Goal: Transaction & Acquisition: Purchase product/service

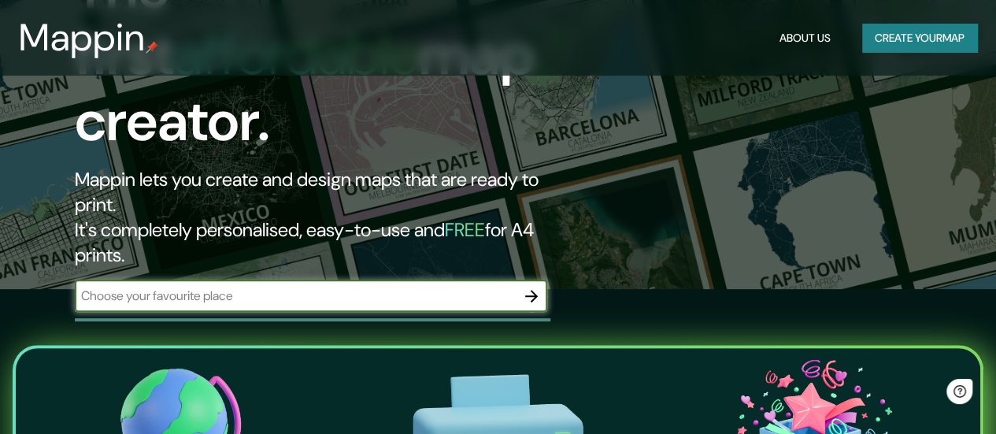
scroll to position [157, 0]
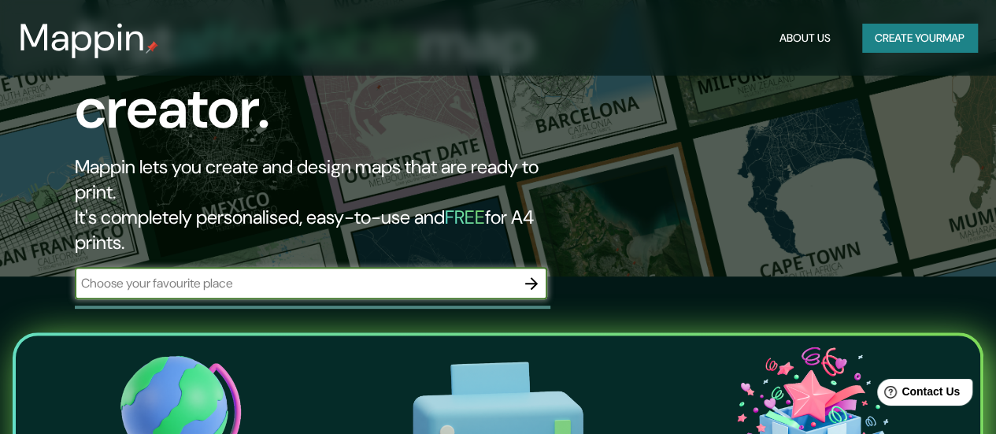
click at [535, 277] on icon "button" at bounding box center [531, 283] width 13 height 13
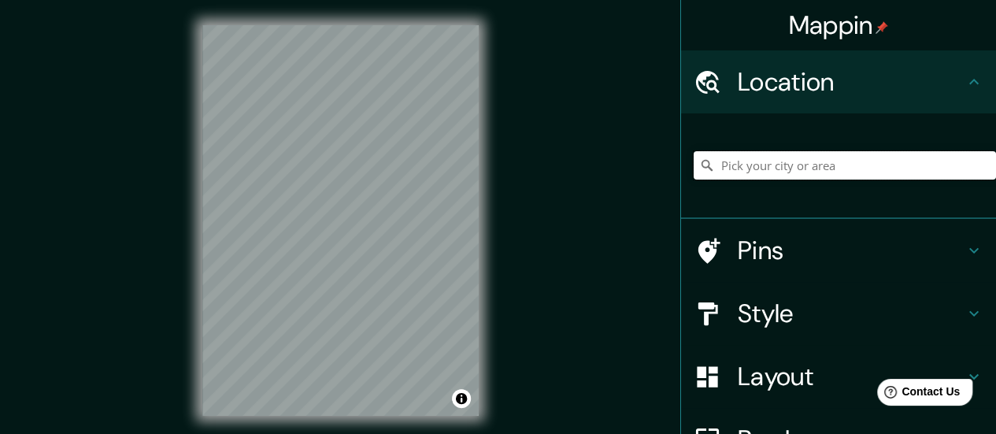
click at [761, 163] on input "Pick your city or area" at bounding box center [845, 165] width 302 height 28
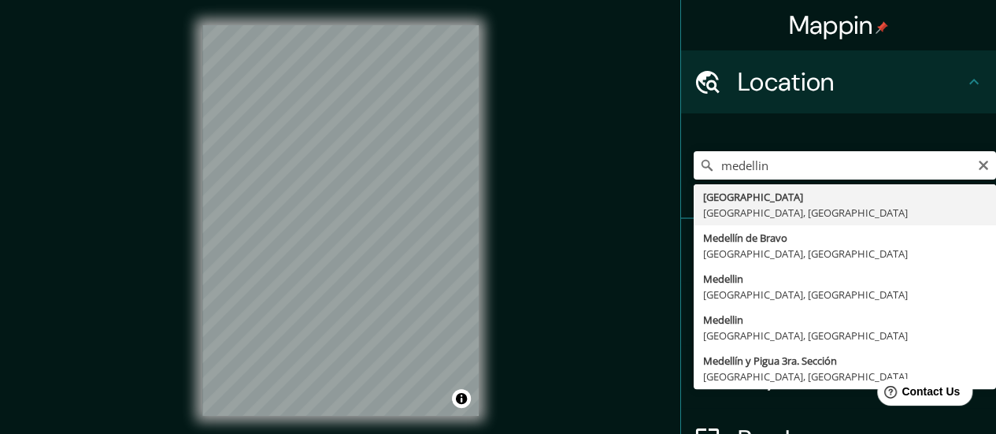
type input "[GEOGRAPHIC_DATA], [GEOGRAPHIC_DATA], [GEOGRAPHIC_DATA]"
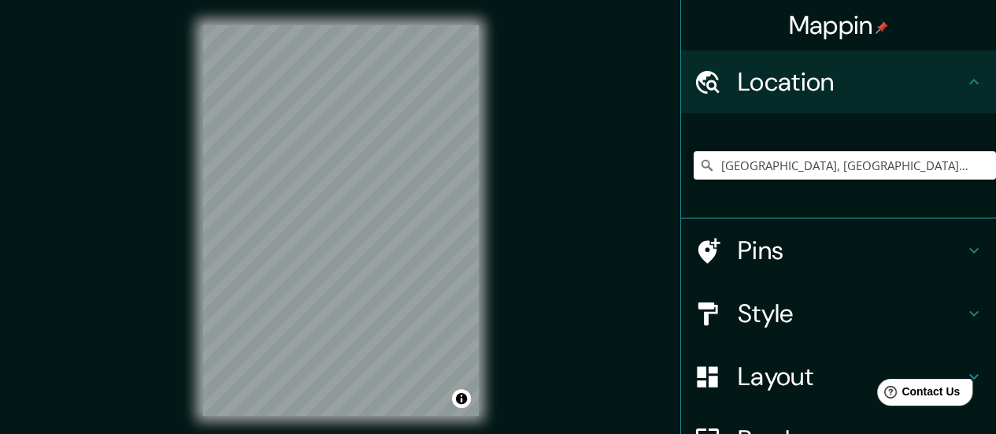
click at [773, 310] on h4 "Style" at bounding box center [851, 313] width 227 height 31
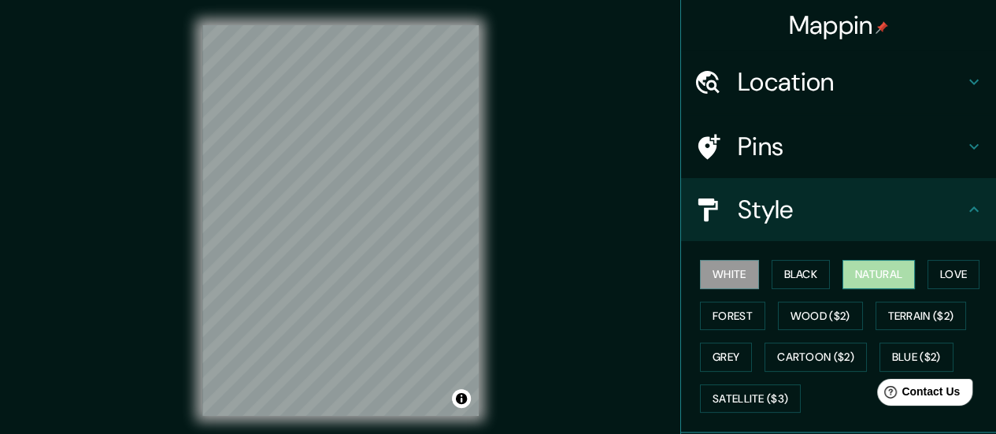
click at [868, 283] on button "Natural" at bounding box center [878, 274] width 72 height 29
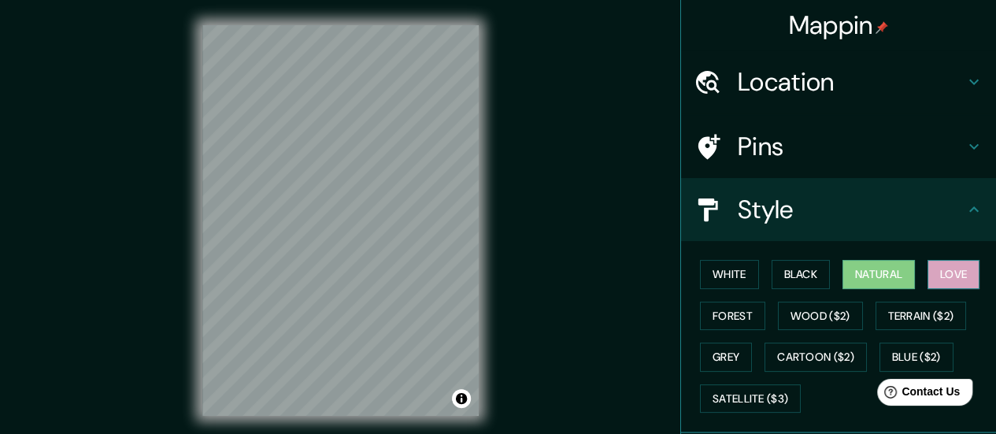
click at [937, 274] on button "Love" at bounding box center [954, 274] width 52 height 29
click at [776, 273] on button "Black" at bounding box center [801, 274] width 59 height 29
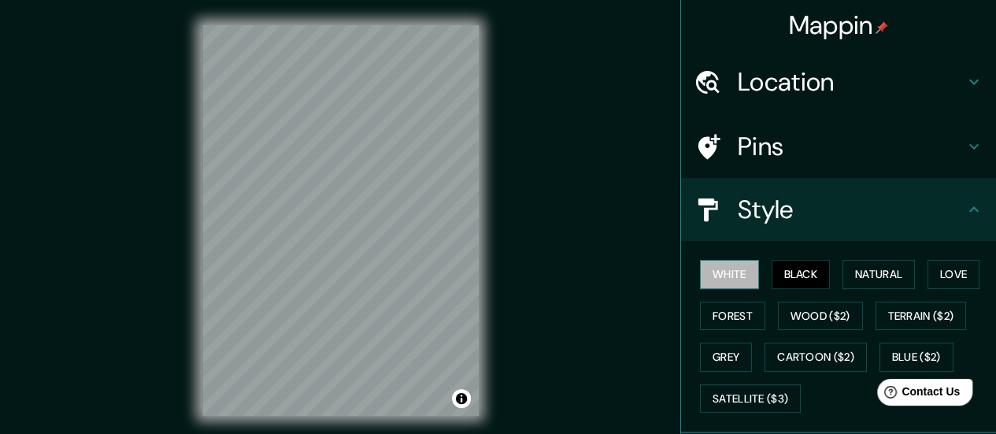
click at [717, 272] on button "White" at bounding box center [729, 274] width 59 height 29
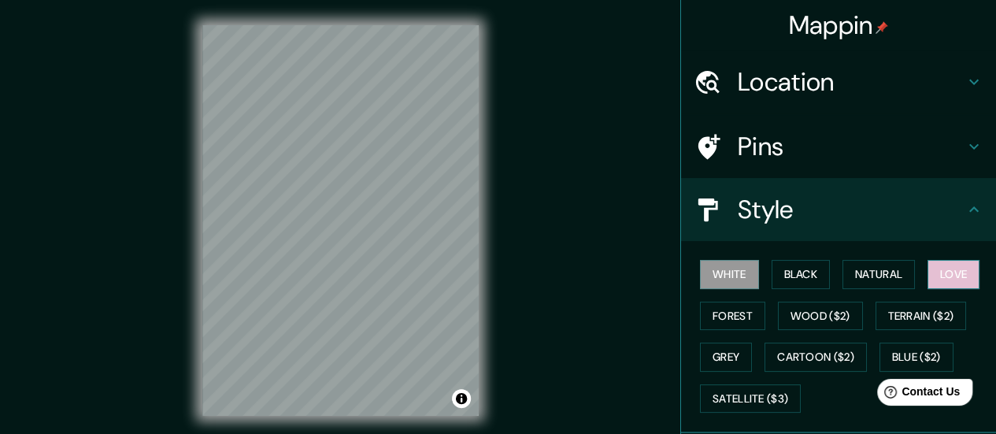
click at [954, 276] on button "Love" at bounding box center [954, 274] width 52 height 29
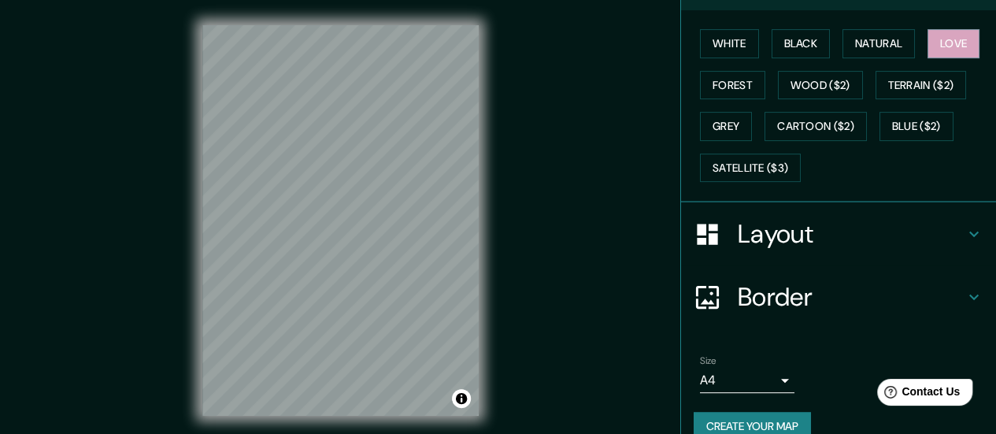
scroll to position [236, 0]
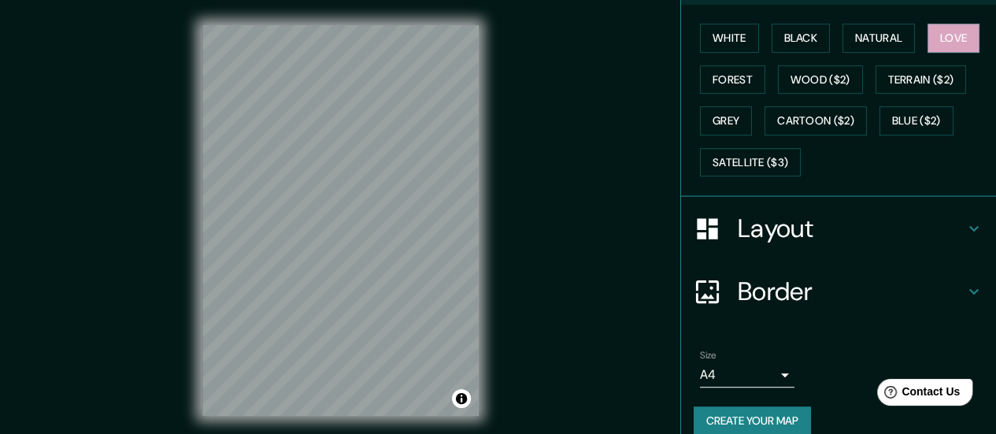
click at [865, 235] on h4 "Layout" at bounding box center [851, 228] width 227 height 31
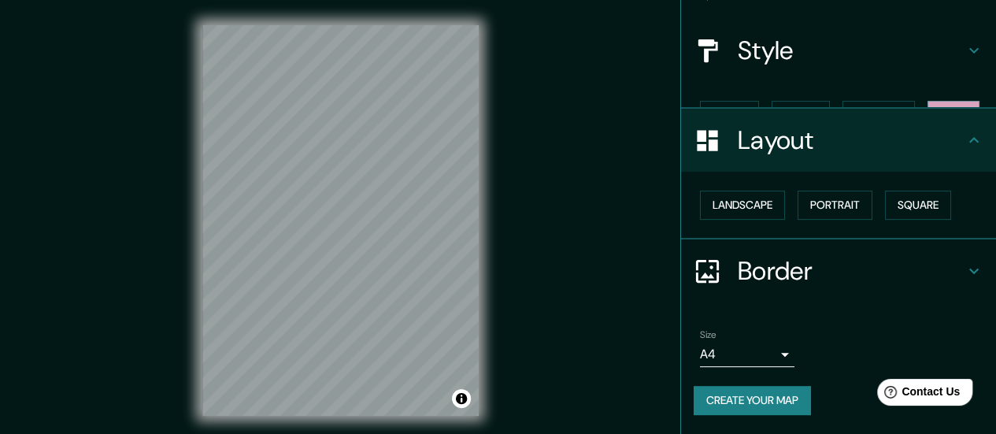
scroll to position [131, 0]
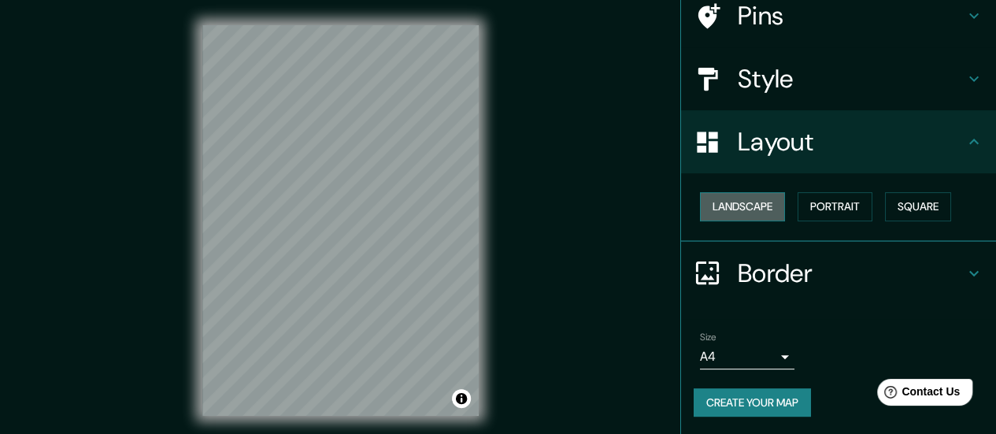
click at [728, 204] on button "Landscape" at bounding box center [742, 206] width 85 height 29
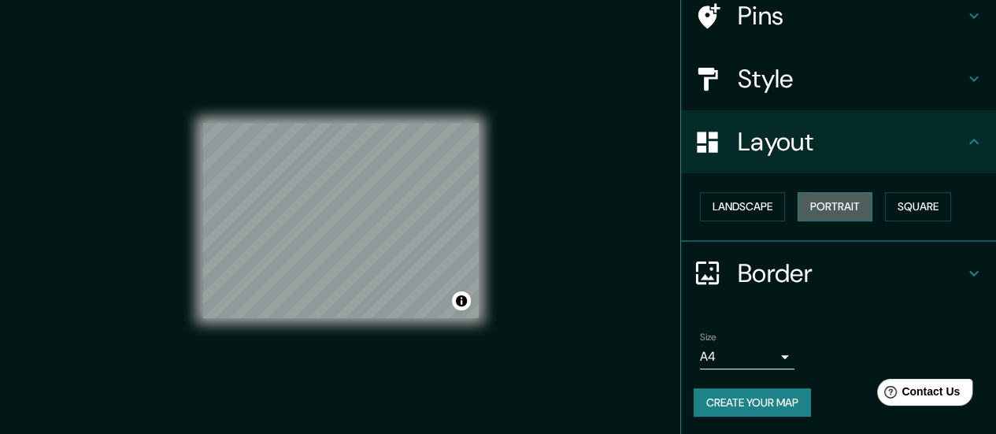
click at [817, 204] on button "Portrait" at bounding box center [835, 206] width 75 height 29
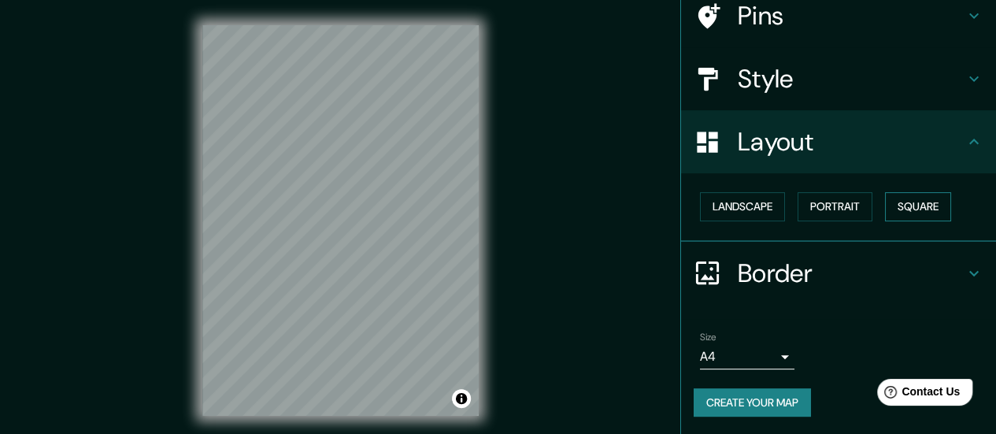
click at [913, 203] on button "Square" at bounding box center [918, 206] width 66 height 29
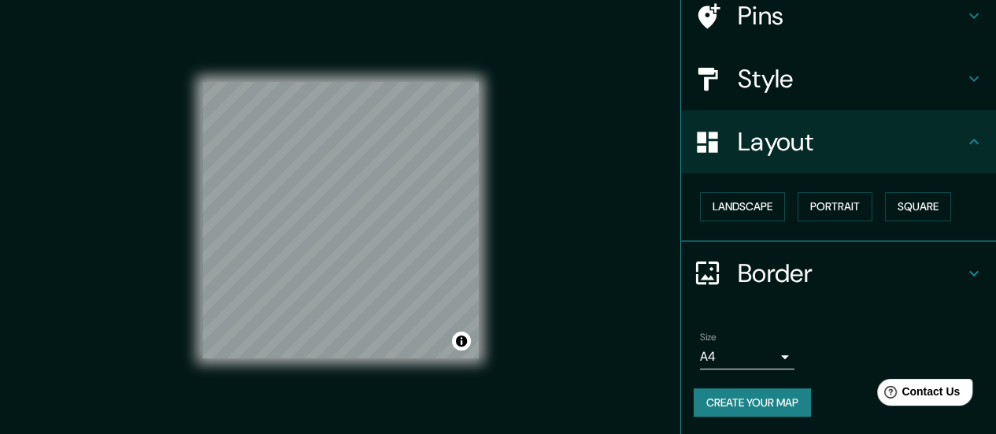
click at [763, 351] on body "Mappin Location [GEOGRAPHIC_DATA], [GEOGRAPHIC_DATA], [GEOGRAPHIC_DATA] Pins St…" at bounding box center [498, 217] width 996 height 434
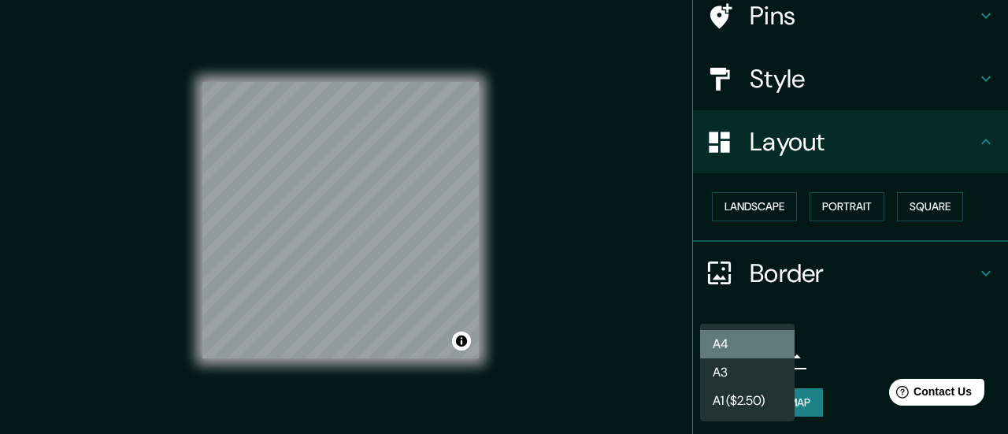
click at [768, 342] on li "A4" at bounding box center [747, 344] width 94 height 28
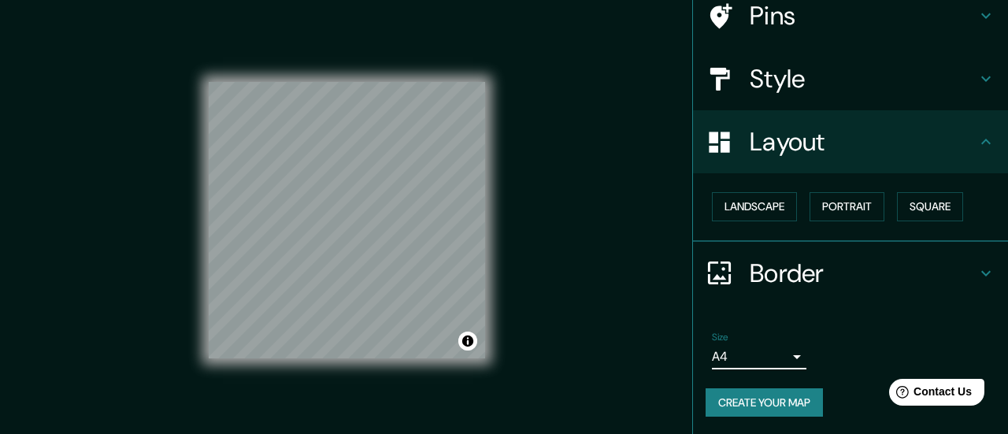
click at [754, 357] on body "Mappin Location [GEOGRAPHIC_DATA], [GEOGRAPHIC_DATA], [GEOGRAPHIC_DATA] Pins St…" at bounding box center [504, 217] width 1008 height 434
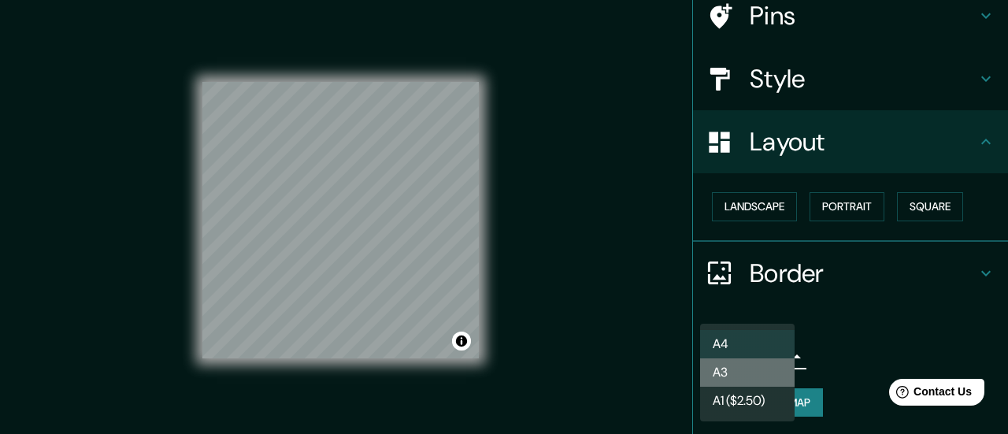
click at [755, 369] on li "A3" at bounding box center [747, 372] width 94 height 28
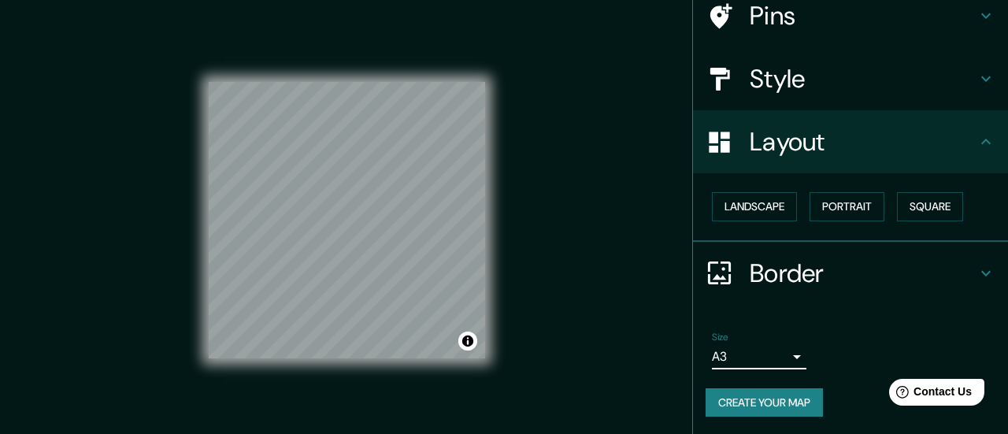
click at [761, 357] on body "Mappin Location [GEOGRAPHIC_DATA], [GEOGRAPHIC_DATA], [GEOGRAPHIC_DATA] Pins St…" at bounding box center [504, 217] width 1008 height 434
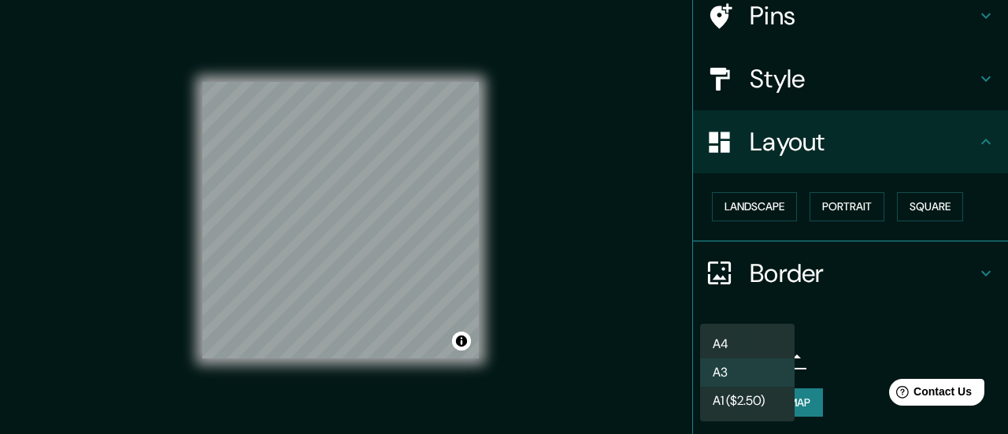
click at [757, 346] on li "A4" at bounding box center [747, 344] width 94 height 28
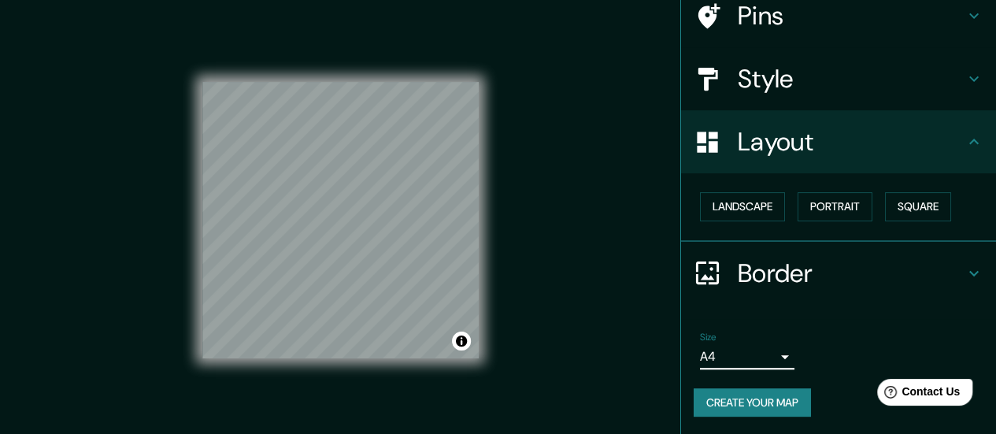
click at [742, 365] on body "Mappin Location [GEOGRAPHIC_DATA], [GEOGRAPHIC_DATA], [GEOGRAPHIC_DATA] Pins St…" at bounding box center [498, 217] width 996 height 434
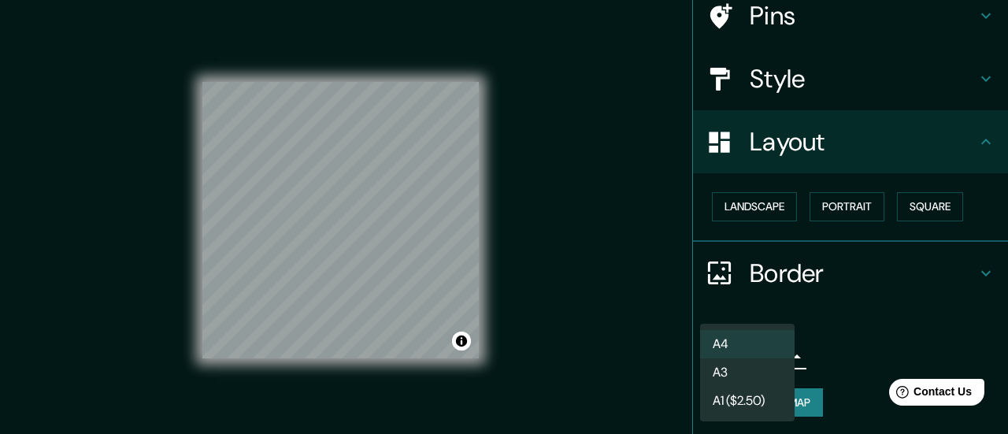
click at [748, 370] on li "A3" at bounding box center [747, 372] width 94 height 28
type input "a4"
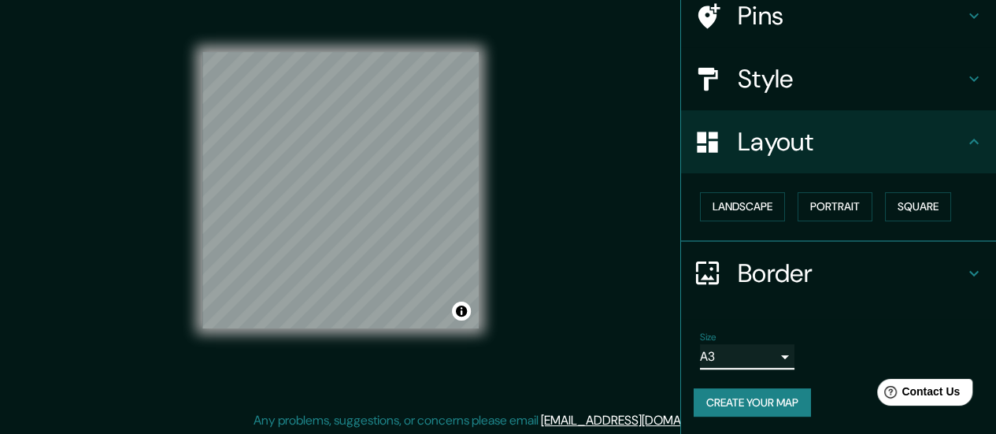
scroll to position [31, 0]
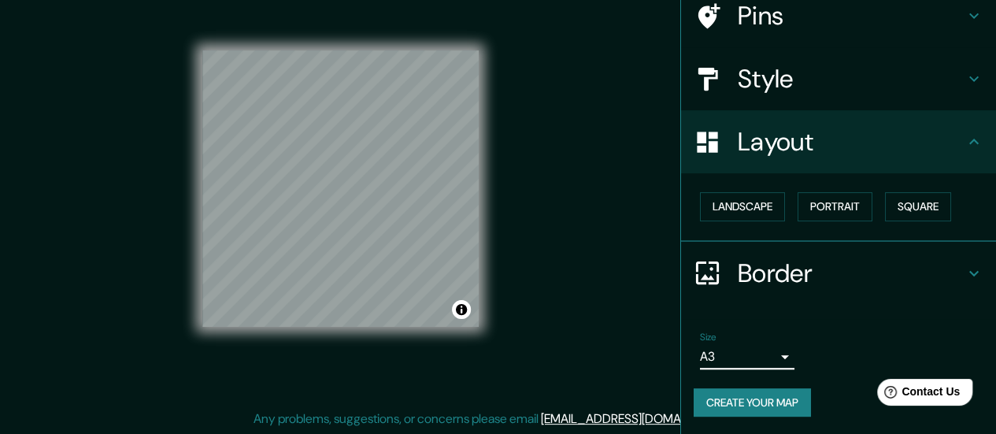
click at [765, 405] on button "Create your map" at bounding box center [752, 402] width 117 height 29
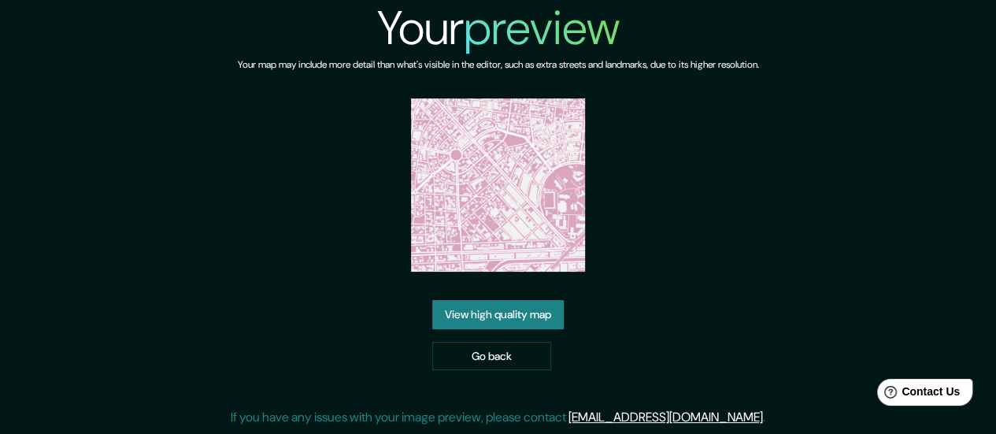
click at [532, 320] on link "View high quality map" at bounding box center [497, 314] width 131 height 29
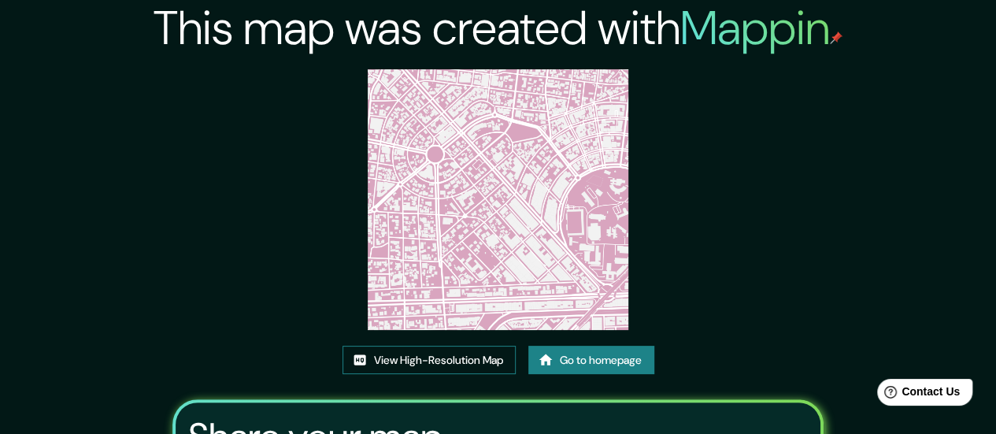
click at [465, 356] on link "View High-Resolution Map" at bounding box center [429, 360] width 173 height 29
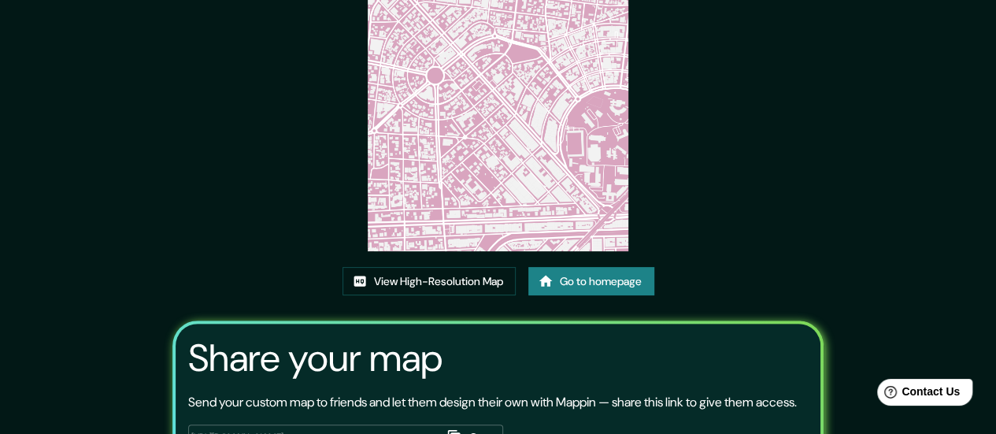
click at [617, 284] on link "Go to homepage" at bounding box center [591, 281] width 126 height 29
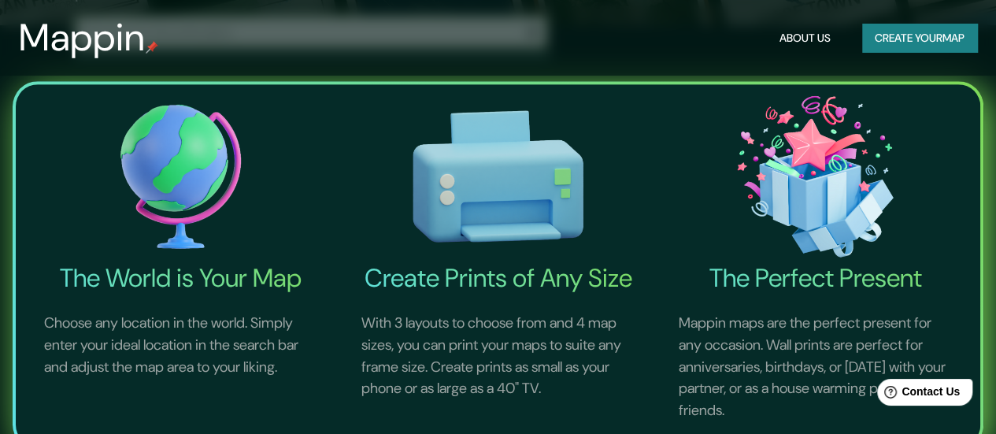
scroll to position [472, 0]
